Goal: Find specific page/section: Find specific page/section

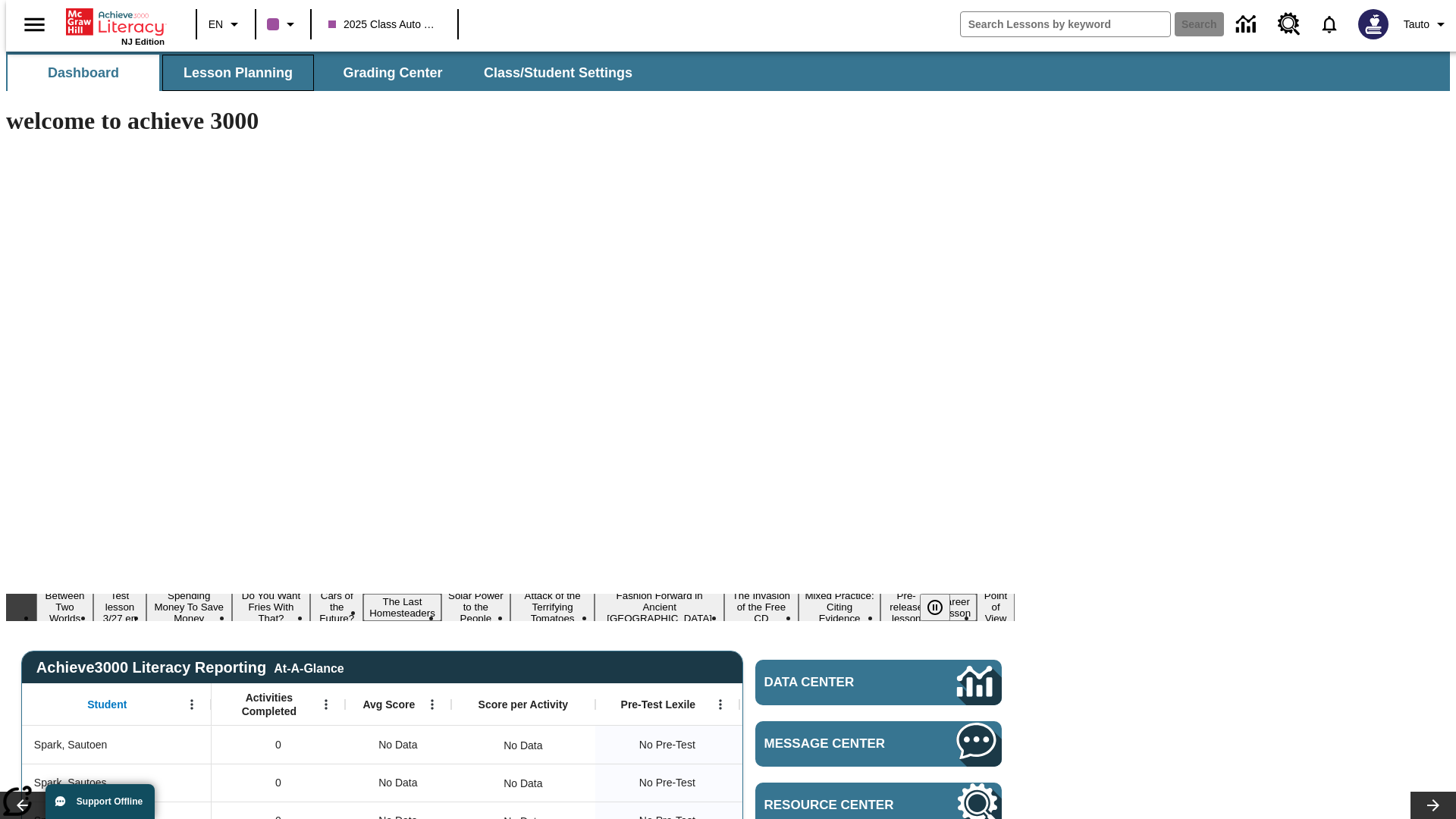
click at [232, 72] on span "Lesson Planning" at bounding box center [238, 73] width 109 height 17
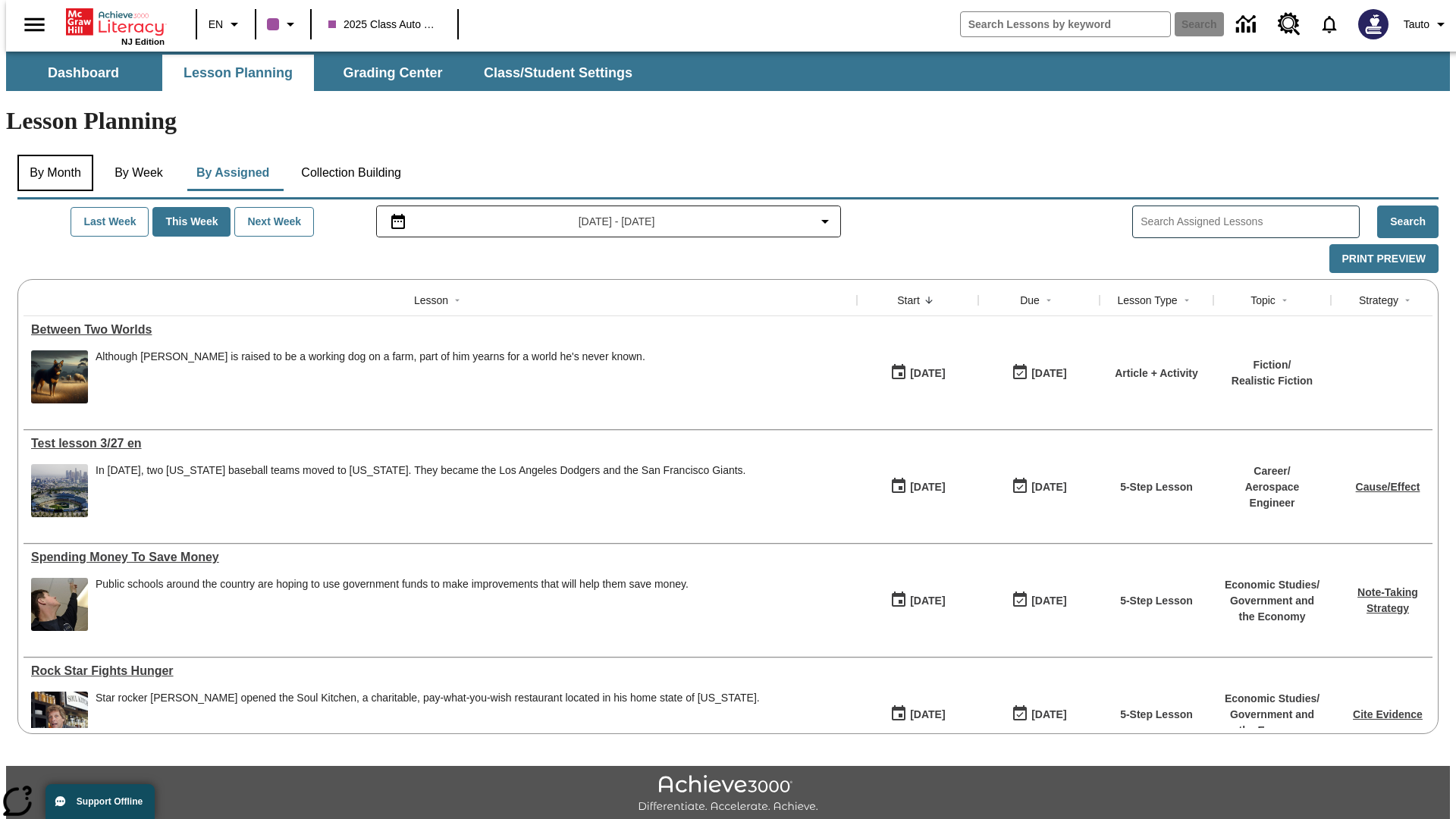
click at [51, 154] on button "By Month" at bounding box center [55, 173] width 76 height 36
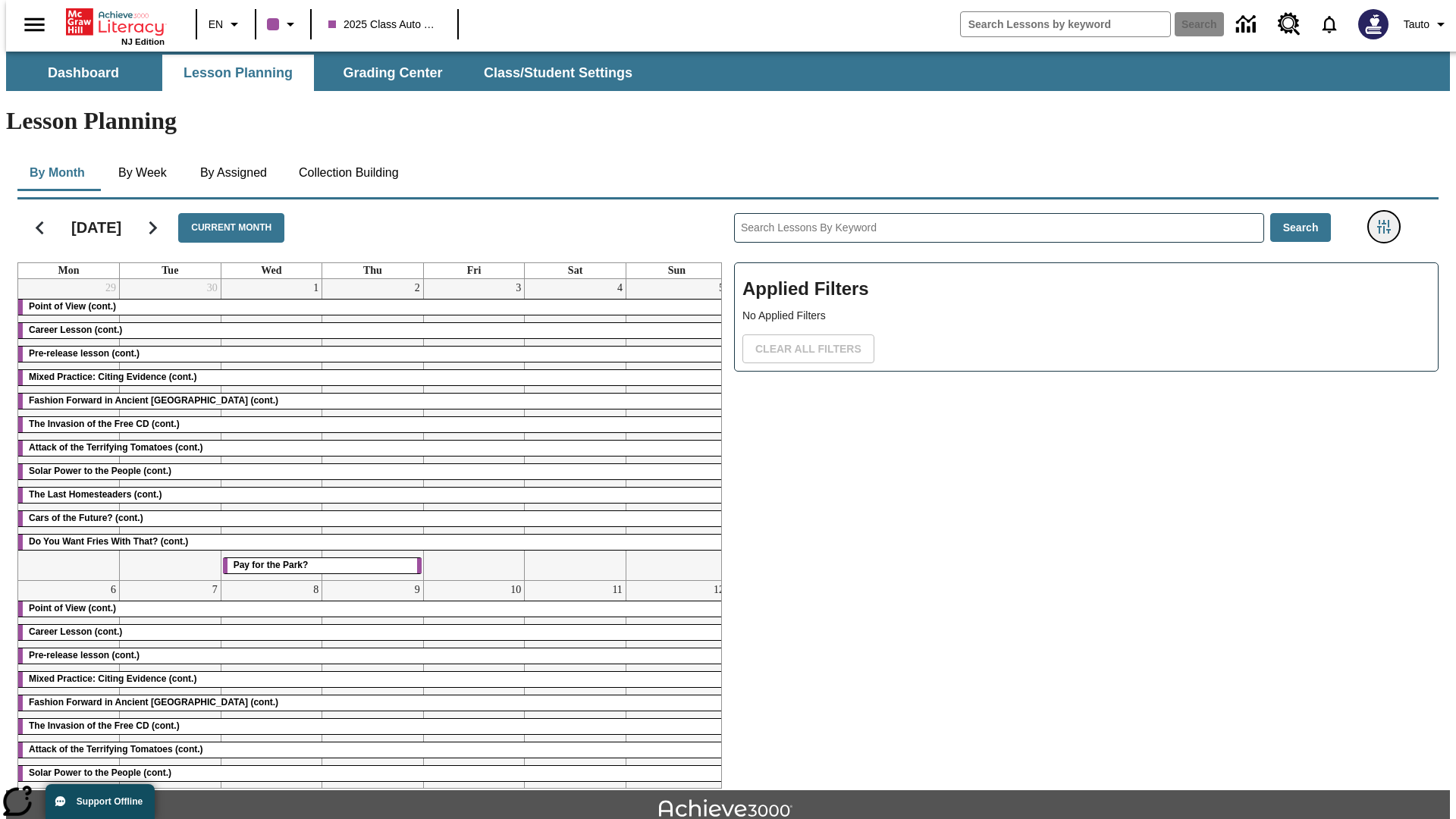
click at [1388, 220] on icon "Filters Side menu" at bounding box center [1384, 227] width 14 height 14
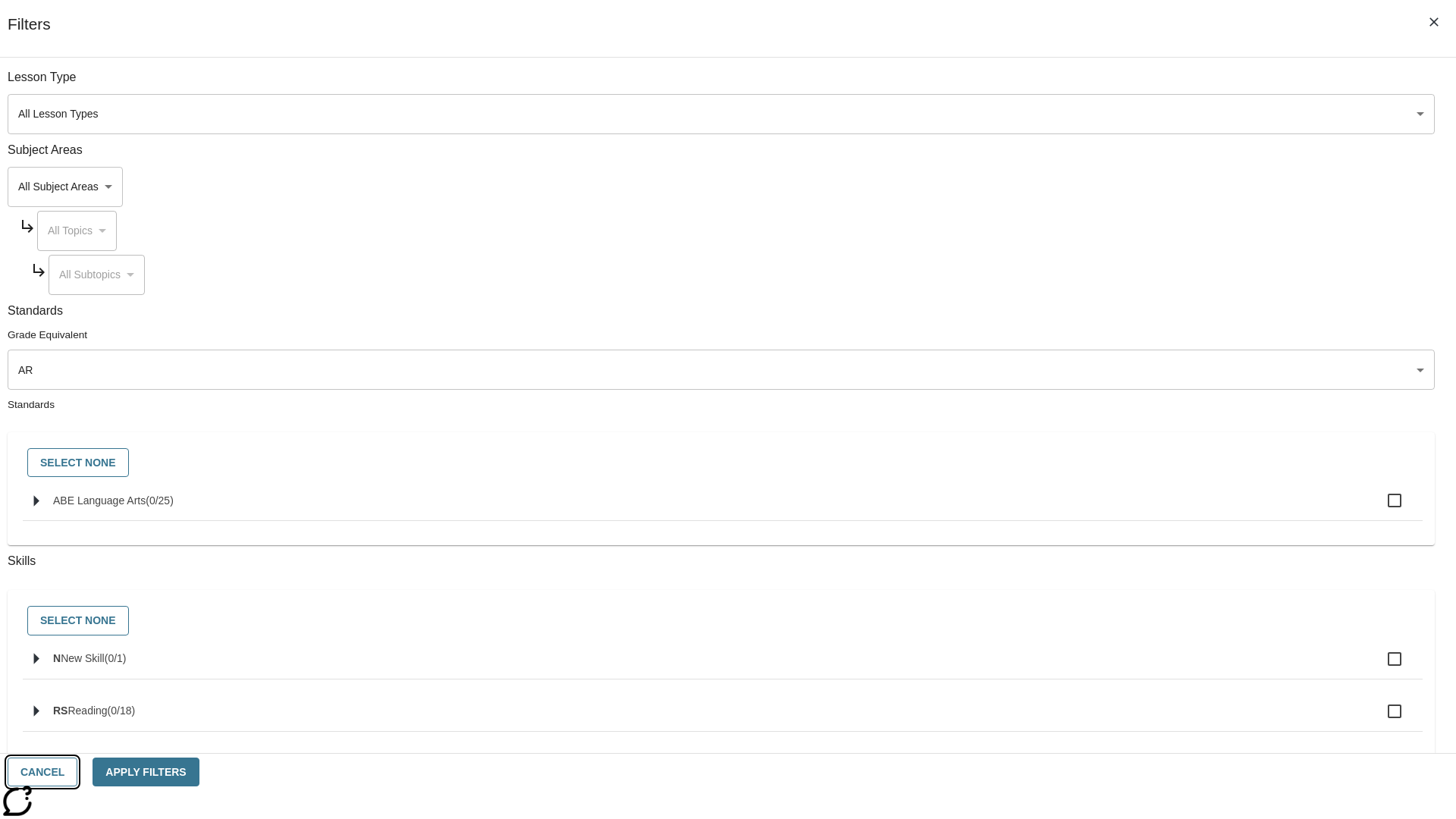
click at [78, 772] on button "Cancel" at bounding box center [42, 772] width 70 height 29
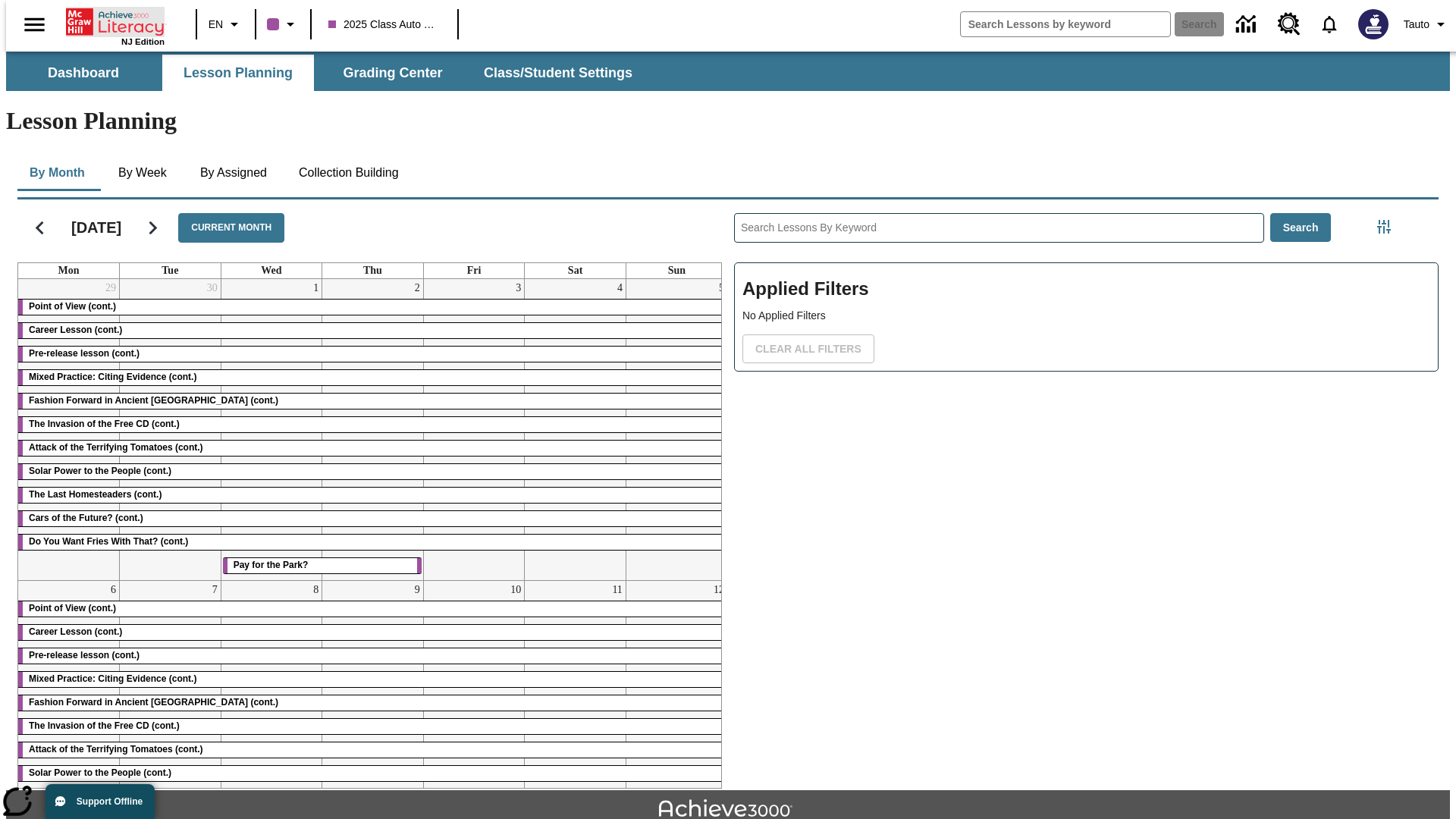
click at [109, 21] on icon "Home" at bounding box center [116, 22] width 101 height 30
